Goal: Task Accomplishment & Management: Manage account settings

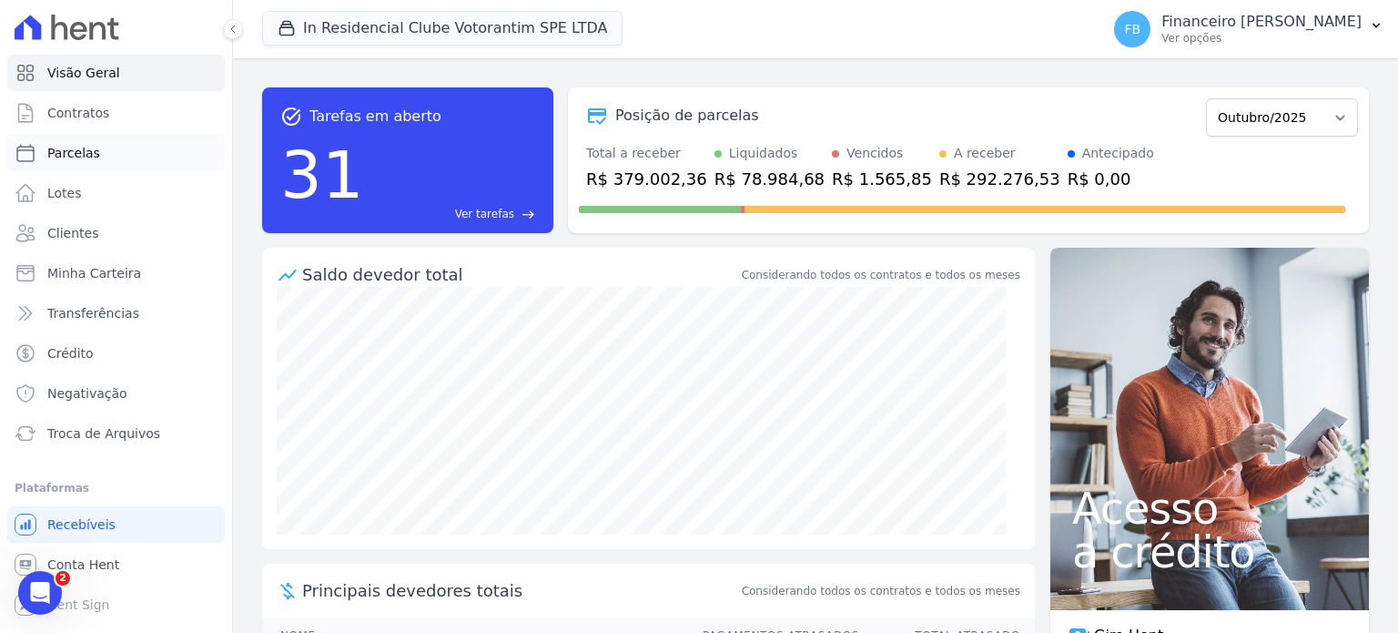
click at [112, 156] on link "Parcelas" at bounding box center [116, 153] width 218 height 36
select select
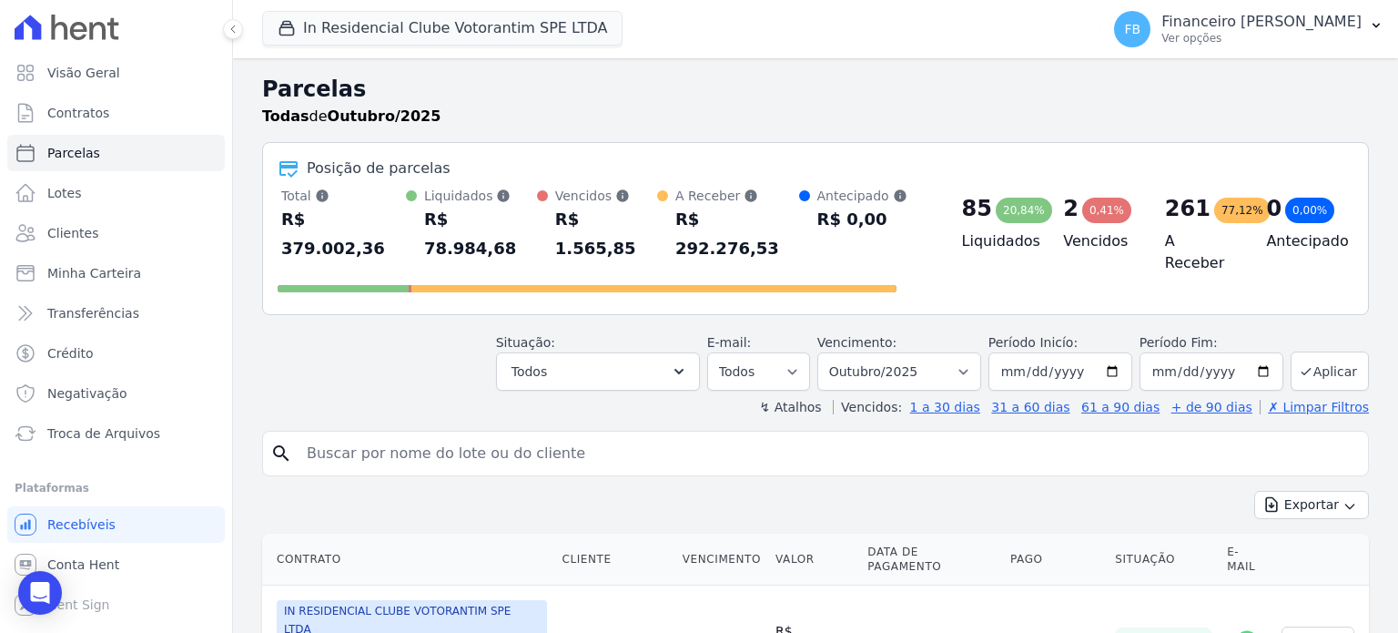
click at [528, 436] on input "search" at bounding box center [828, 453] width 1065 height 36
type input "emilly"
select select
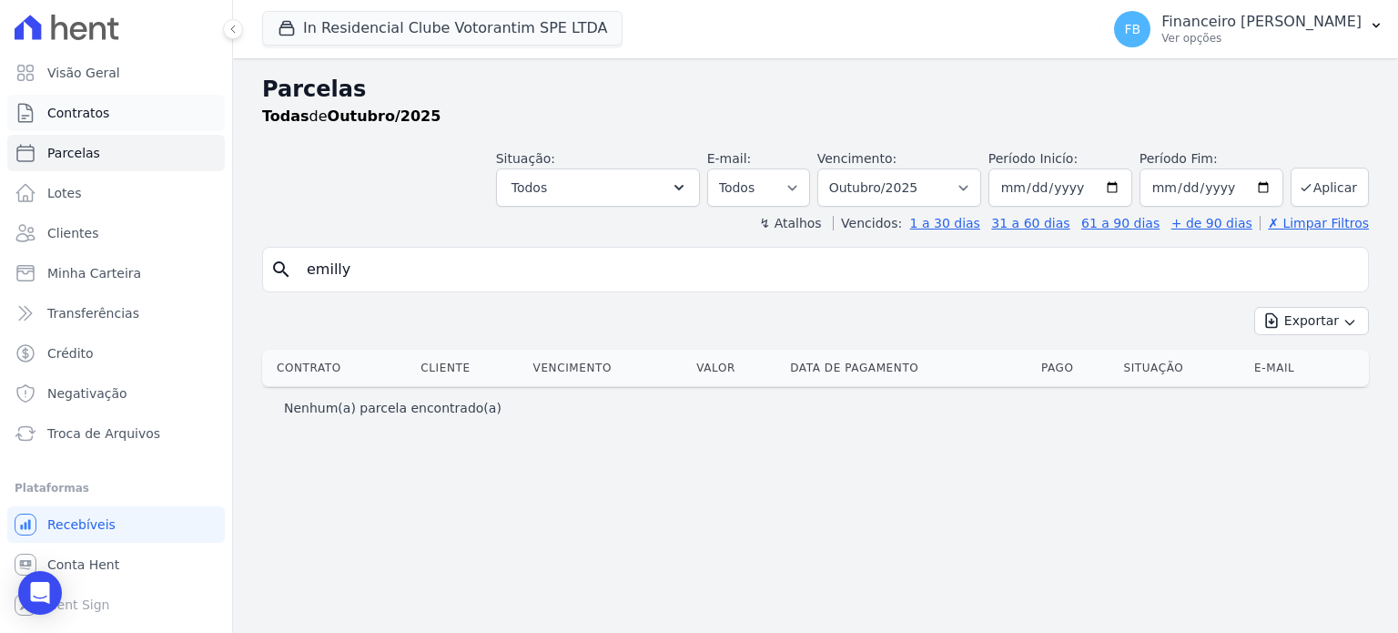
click at [86, 112] on span "Contratos" at bounding box center [78, 113] width 62 height 18
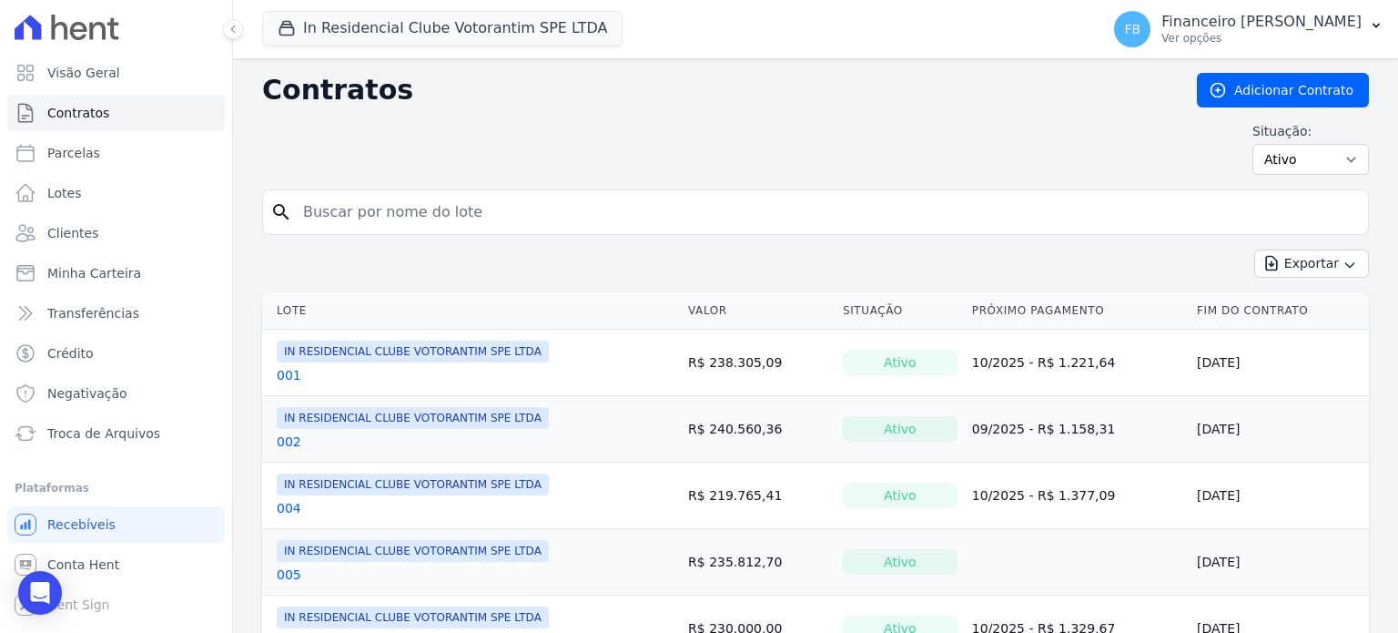
click at [339, 206] on input "search" at bounding box center [826, 212] width 1069 height 36
type input "96"
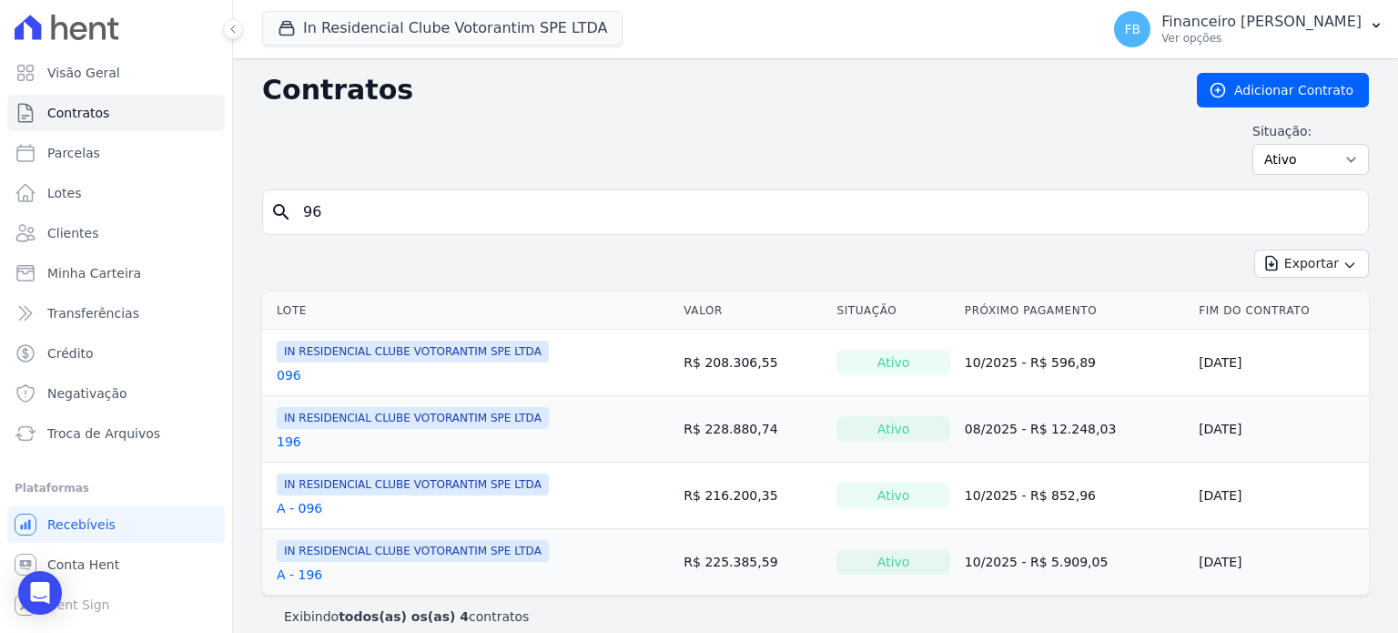
click at [288, 376] on link "096" at bounding box center [289, 375] width 25 height 18
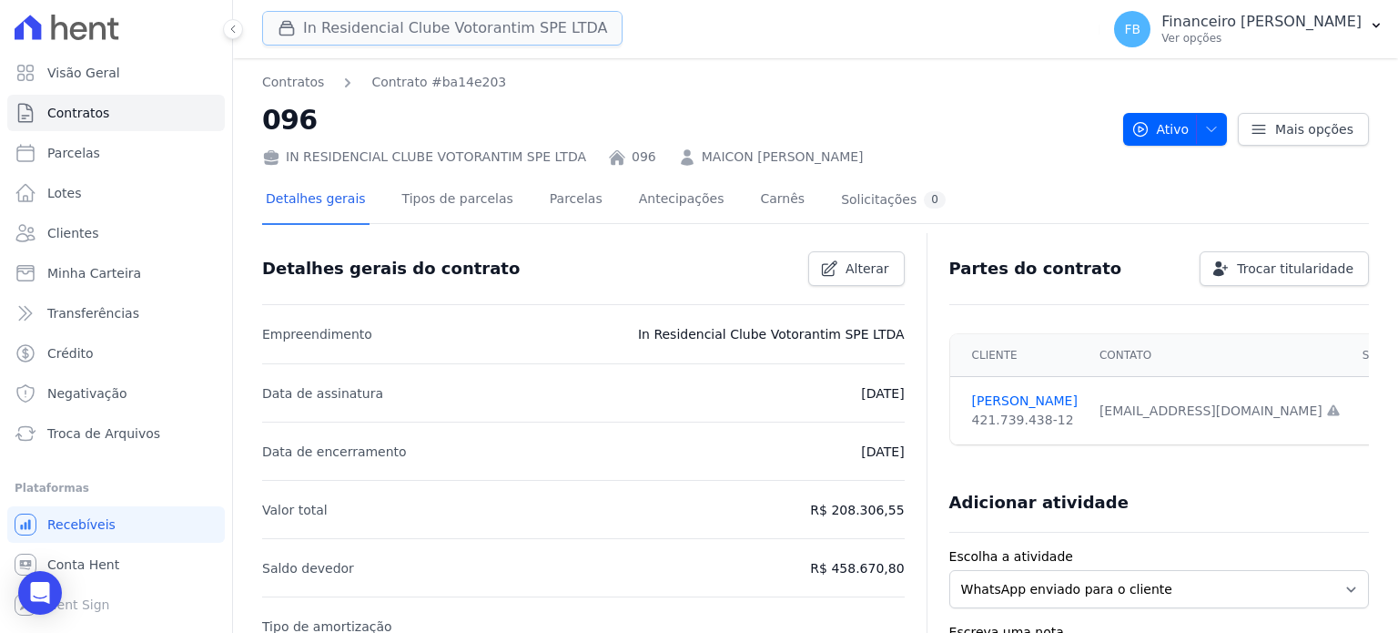
click at [421, 34] on button "In Residencial Clube Votorantim SPE LTDA" at bounding box center [442, 28] width 360 height 35
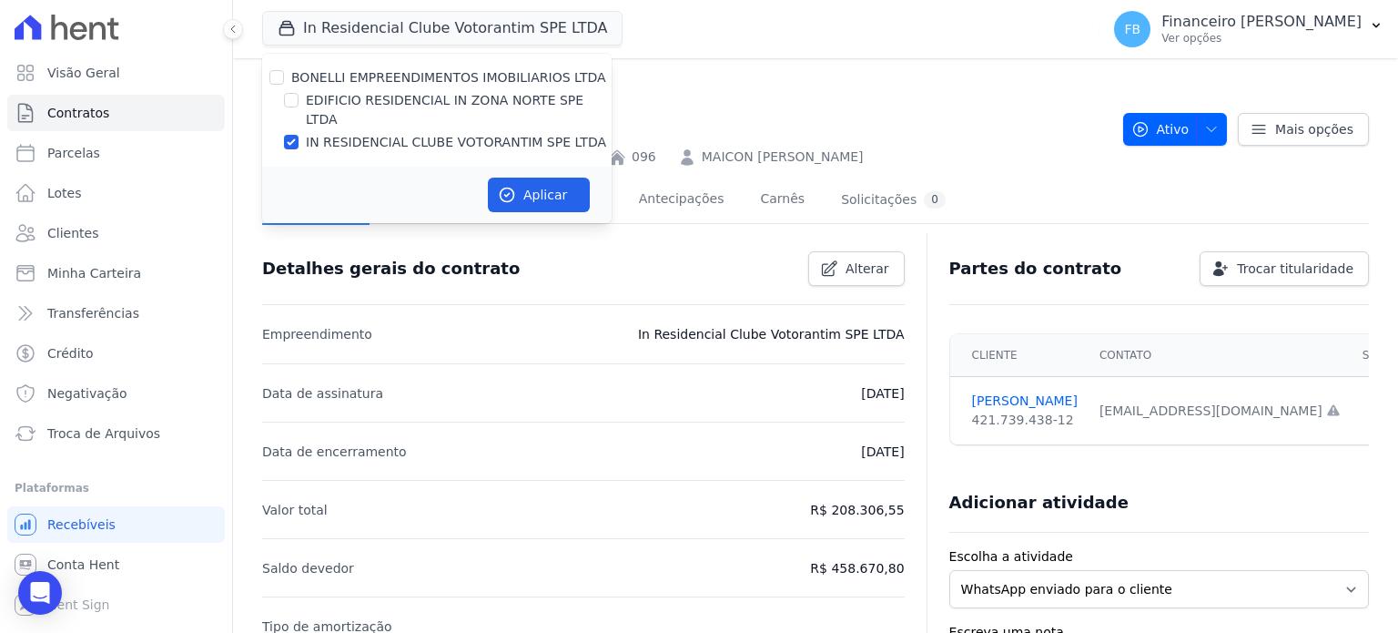
click at [397, 133] on label "IN RESIDENCIAL CLUBE VOTORANTIM SPE LTDA" at bounding box center [456, 142] width 300 height 19
click at [299, 135] on input "IN RESIDENCIAL CLUBE VOTORANTIM SPE LTDA" at bounding box center [291, 142] width 15 height 15
checkbox input "false"
click at [421, 104] on label "EDIFICIO RESIDENCIAL IN ZONA NORTE SPE LTDA" at bounding box center [459, 110] width 306 height 38
click at [299, 104] on input "EDIFICIO RESIDENCIAL IN ZONA NORTE SPE LTDA" at bounding box center [291, 100] width 15 height 15
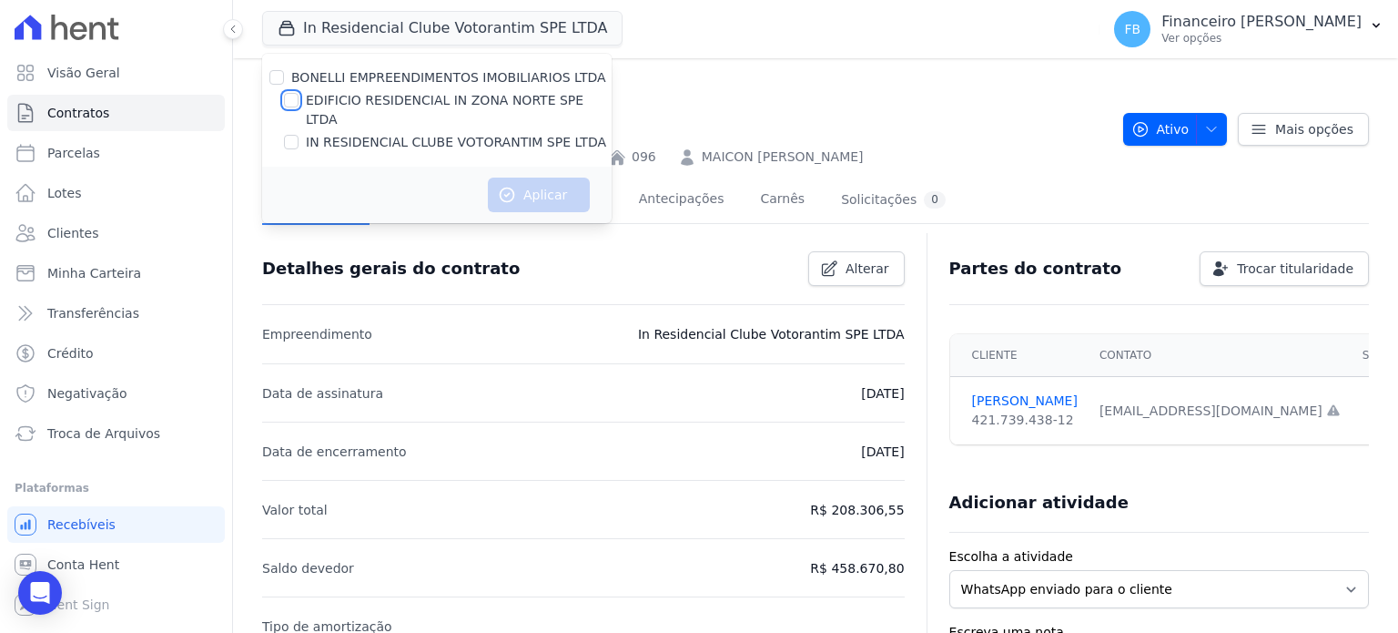
checkbox input "true"
click at [538, 185] on button "Aplicar" at bounding box center [539, 194] width 102 height 35
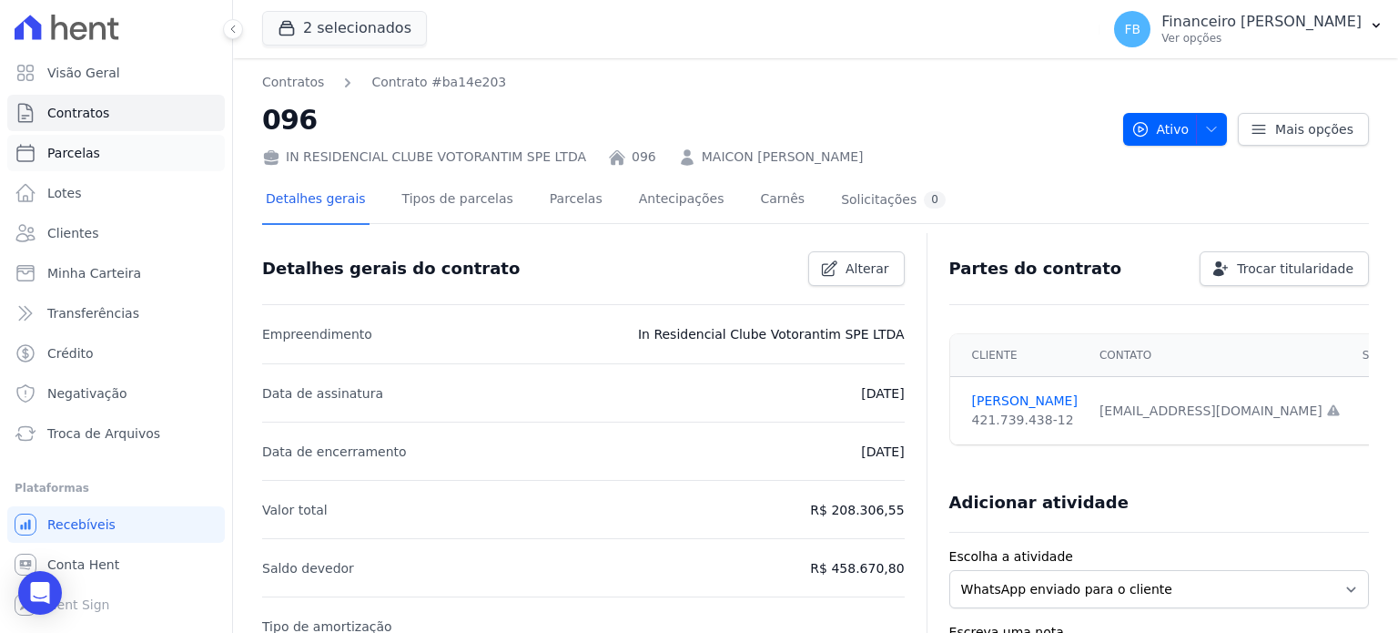
click at [137, 152] on link "Parcelas" at bounding box center [116, 153] width 218 height 36
select select
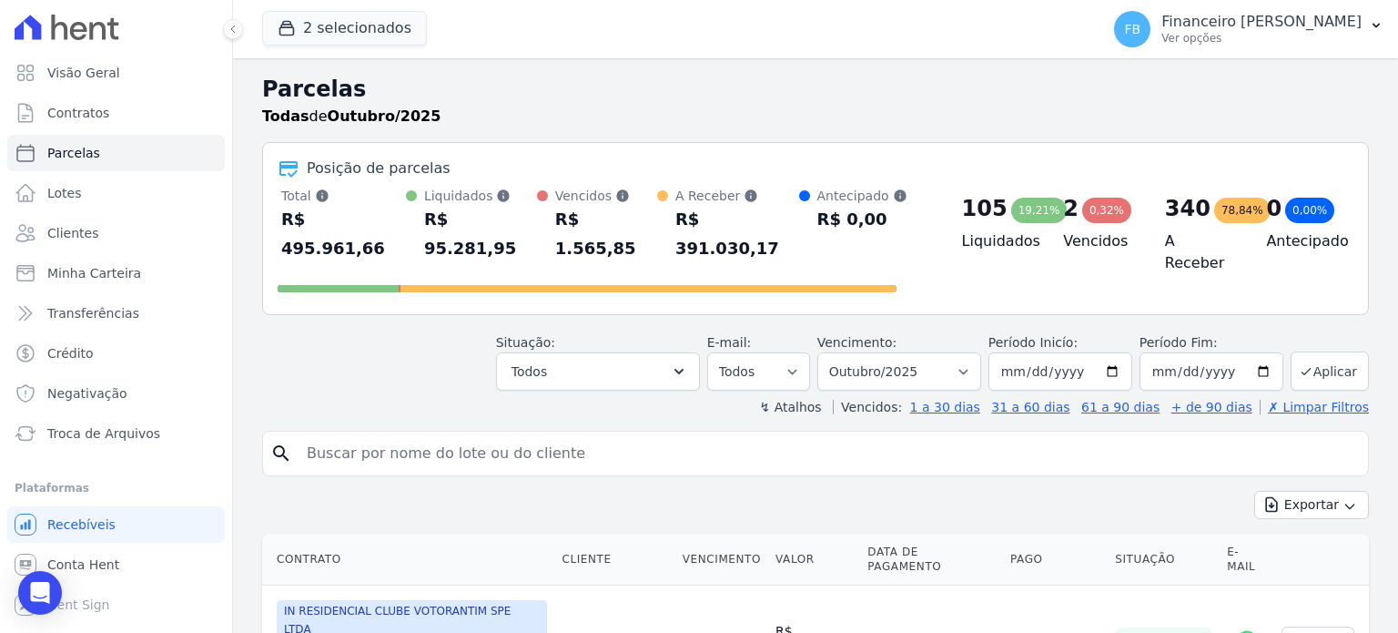
click at [501, 435] on input "search" at bounding box center [828, 453] width 1065 height 36
type input "emilly"
select select
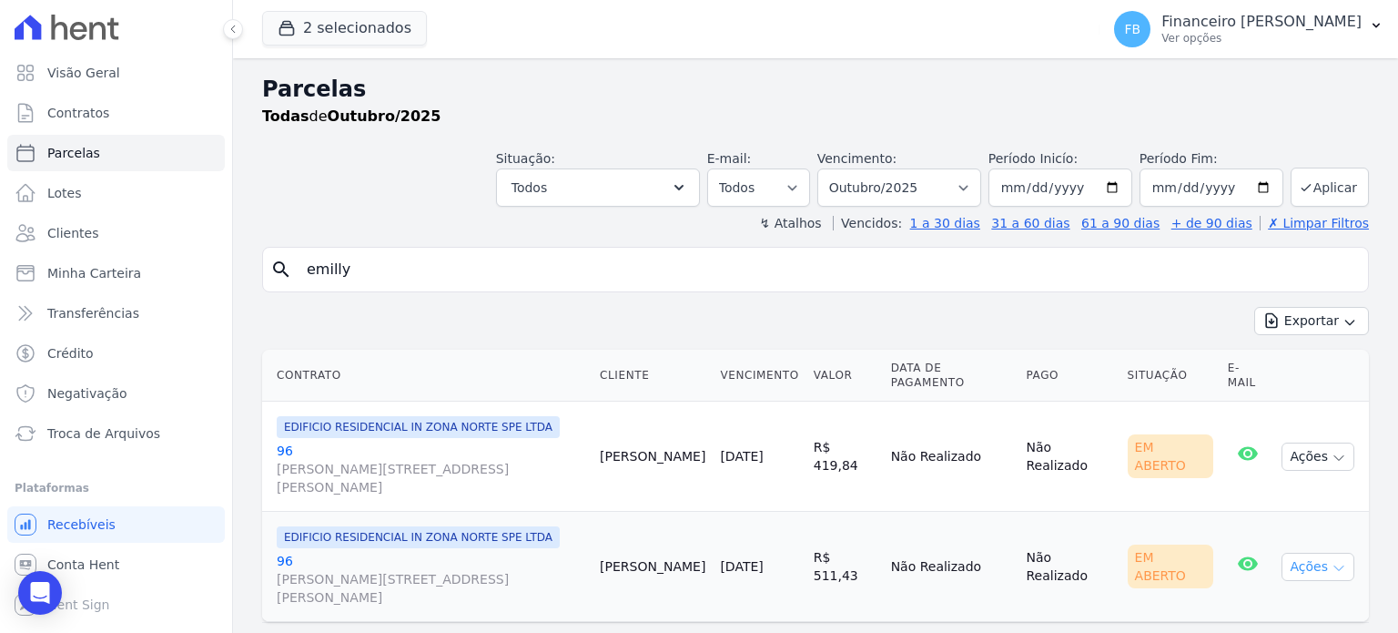
click at [1343, 561] on icon "button" at bounding box center [1339, 568] width 15 height 15
click at [1252, 592] on link "Ver boleto" at bounding box center [1310, 609] width 175 height 34
